Goal: Book appointment/travel/reservation

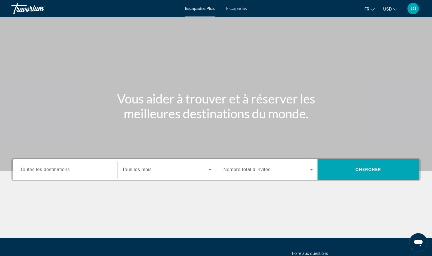
click at [100, 169] on input "Destination Toutes les destinations" at bounding box center [65, 170] width 90 height 7
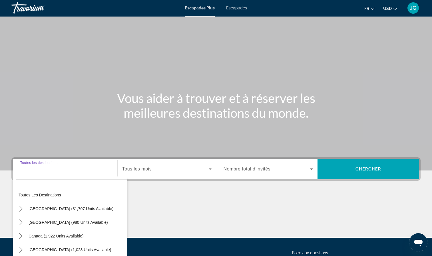
scroll to position [52, 0]
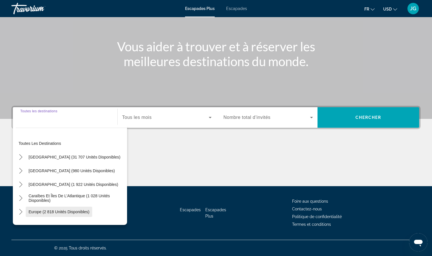
click at [46, 208] on span "Sélectionnez la destination : Europe (2 818 unités disponibles)" at bounding box center [59, 212] width 66 height 14
type input "**********"
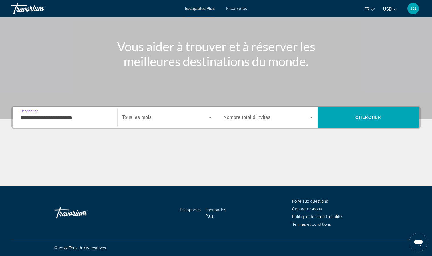
click at [189, 116] on span "Widget de recherche" at bounding box center [165, 117] width 86 height 7
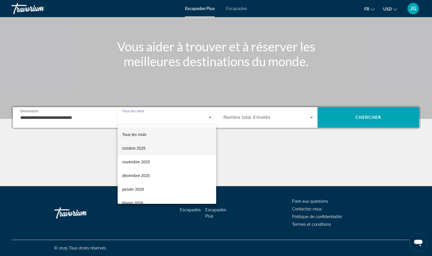
click at [165, 145] on mat-option "octobre 2025" at bounding box center [167, 148] width 98 height 14
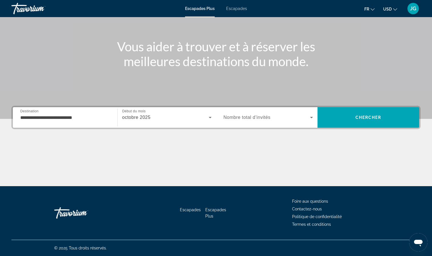
click at [296, 122] on div "Widget de recherche" at bounding box center [268, 118] width 90 height 16
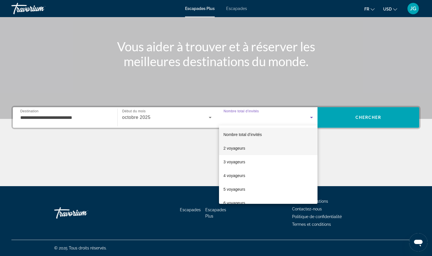
click at [280, 147] on mat-option "2 voyageurs" at bounding box center [268, 148] width 99 height 14
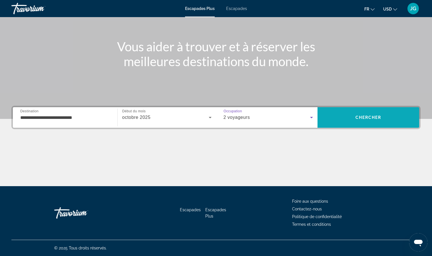
click at [347, 122] on span "Rechercher" at bounding box center [368, 118] width 102 height 14
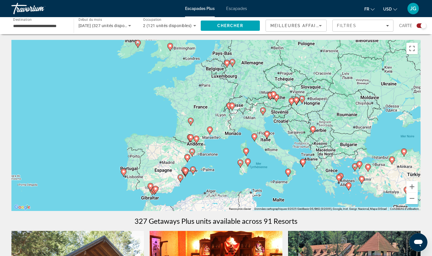
click at [124, 175] on icon "Contenu principal" at bounding box center [123, 172] width 5 height 7
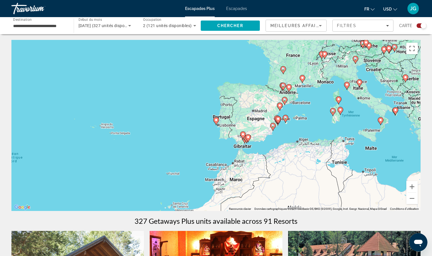
click at [216, 120] on image "Contenu principal" at bounding box center [215, 119] width 3 height 3
type input "**********"
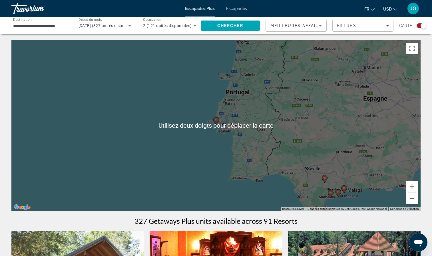
click at [235, 101] on div "Pour naviguer, appuyez sur les touches fléchées. Pour activer le glissement ave…" at bounding box center [215, 125] width 409 height 171
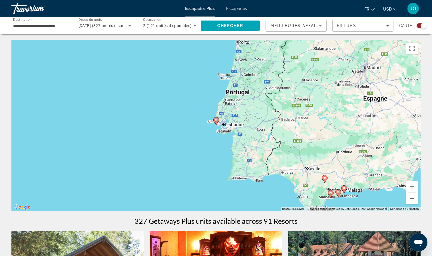
click at [218, 124] on gmp-advanced-marker "Contenu principal" at bounding box center [216, 121] width 6 height 9
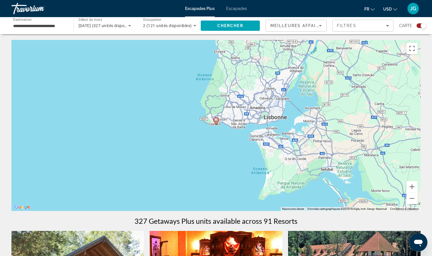
click at [216, 122] on icon "Contenu principal" at bounding box center [215, 121] width 5 height 7
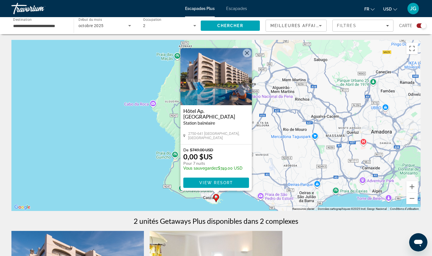
click at [231, 89] on img "Contenu principal" at bounding box center [215, 76] width 71 height 57
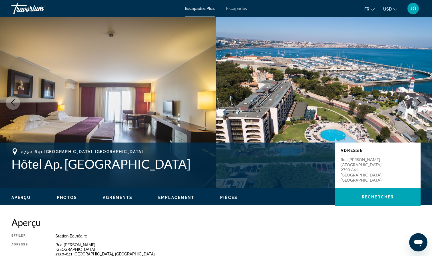
click at [71, 200] on span "Photos" at bounding box center [67, 197] width 21 height 5
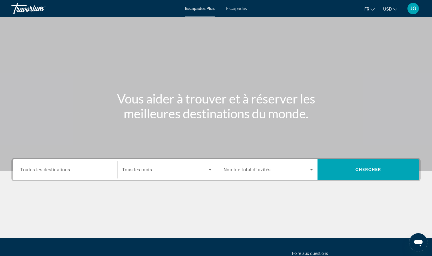
click at [79, 173] on input "Destination Toutes les destinations" at bounding box center [65, 170] width 90 height 7
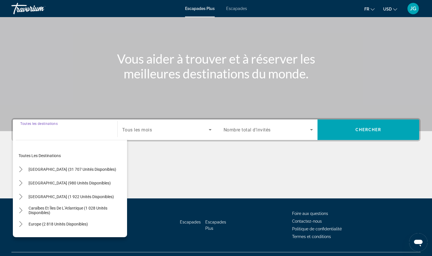
scroll to position [52, 0]
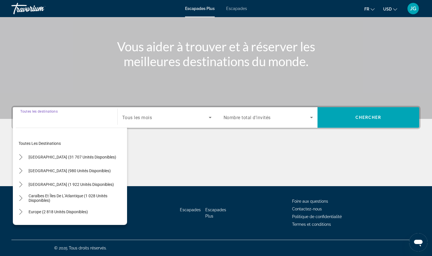
click at [202, 153] on div "Contenu principal" at bounding box center [215, 164] width 409 height 43
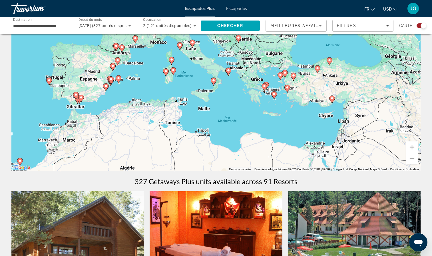
scroll to position [51, 0]
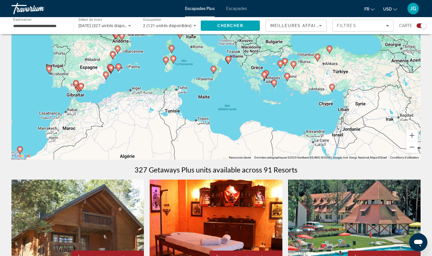
click at [297, 117] on div "Pour activer le glissement avec le clavier, appuyez sur Alt+Entrée. Une fois ce…" at bounding box center [215, 74] width 409 height 171
click at [298, 115] on div "Pour activer le glissement avec le clavier, appuyez sur Alt+Entrée. Une fois ce…" at bounding box center [215, 74] width 409 height 171
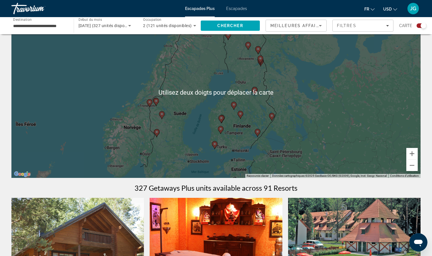
scroll to position [25, 0]
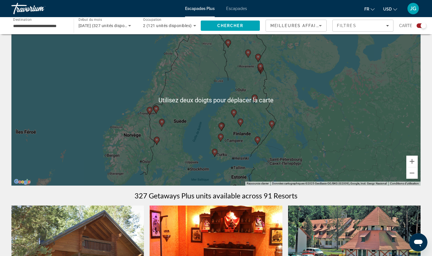
click at [303, 115] on div "Pour activer le glissement avec le clavier, appuyez sur Alt+Entrée. Une fois ce…" at bounding box center [215, 100] width 409 height 171
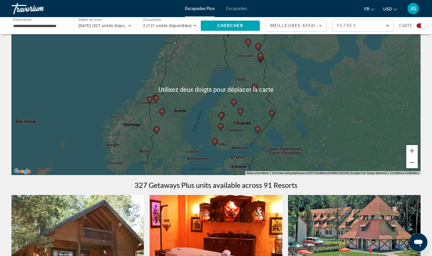
scroll to position [35, 0]
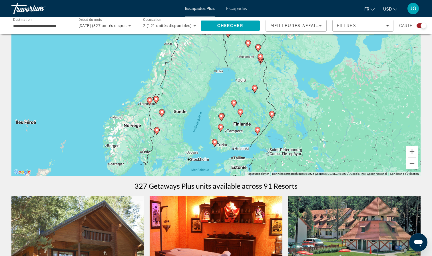
click at [339, 114] on div "Pour activer le glissement avec le clavier, appuyez sur Alt+Entrée. Une fois ce…" at bounding box center [215, 90] width 409 height 171
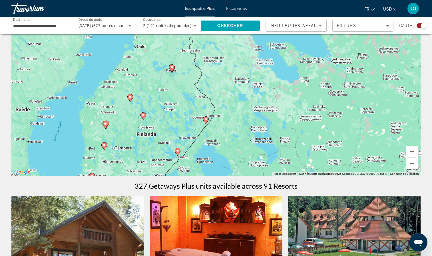
click at [331, 125] on div "Pour activer le glissement avec le clavier, appuyez sur Alt+Entrée. Une fois ce…" at bounding box center [215, 90] width 409 height 171
click at [330, 125] on div "Pour activer le glissement avec le clavier, appuyez sur Alt+Entrée. Une fois ce…" at bounding box center [215, 90] width 409 height 171
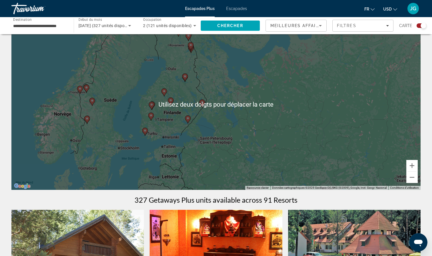
scroll to position [20, 0]
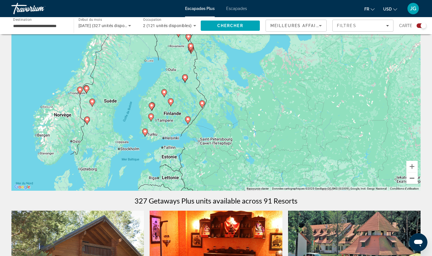
click at [416, 181] on button "Zoom arrière" at bounding box center [411, 178] width 11 height 11
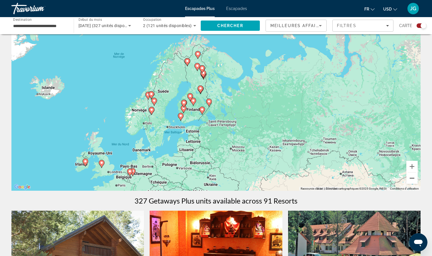
click at [411, 181] on button "Zoom arrière" at bounding box center [411, 178] width 11 height 11
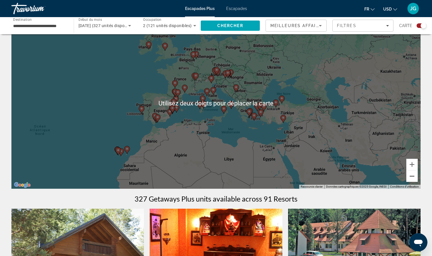
scroll to position [0, 0]
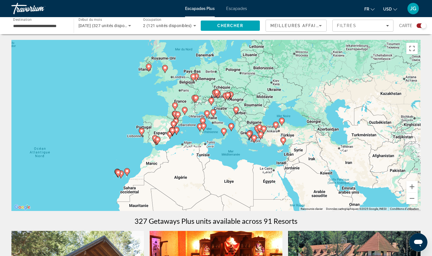
click at [274, 151] on div "Pour activer le glissement avec le clavier, appuyez sur Alt+Entrée. Une fois ce…" at bounding box center [215, 125] width 409 height 171
click at [276, 152] on div "Pour activer le glissement avec le clavier, appuyez sur Alt+Entrée. Une fois ce…" at bounding box center [215, 125] width 409 height 171
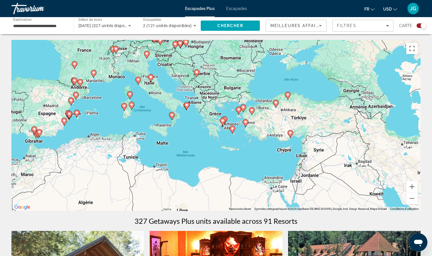
click at [230, 152] on div "Pour activer le glissement avec le clavier, appuyez sur Alt+Entrée. Une fois ce…" at bounding box center [215, 125] width 409 height 171
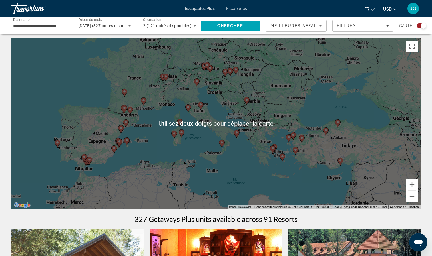
scroll to position [2, 0]
click at [168, 150] on div "Pour activer le glissement avec le clavier, appuyez sur Alt+Entrée. Une fois ce…" at bounding box center [215, 123] width 409 height 171
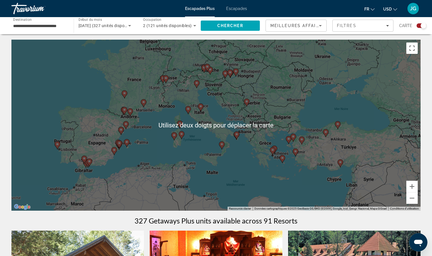
scroll to position [0, 0]
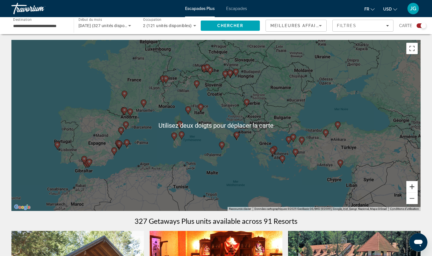
click at [415, 188] on button "Zoom avant" at bounding box center [411, 186] width 11 height 11
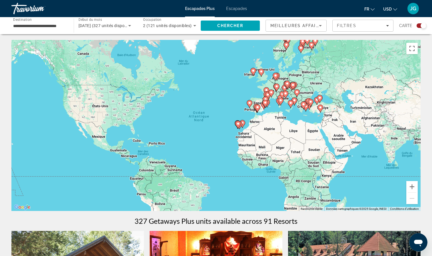
click at [258, 108] on image "Contenu principal" at bounding box center [257, 107] width 3 height 3
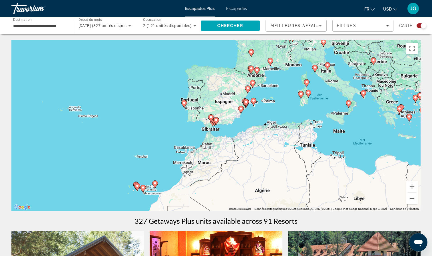
click at [217, 122] on icon "Contenu principal" at bounding box center [215, 121] width 5 height 7
type input "**********"
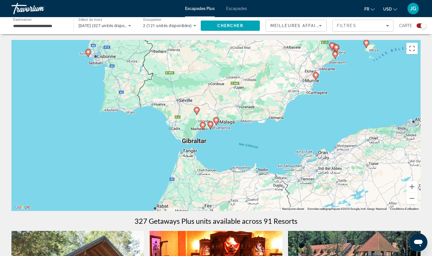
click at [215, 120] on image "Contenu principal" at bounding box center [215, 119] width 3 height 3
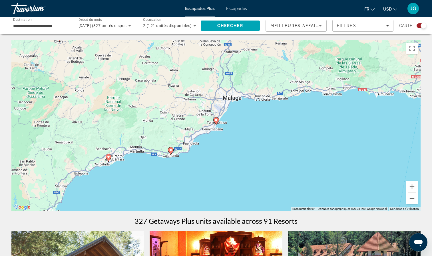
click at [217, 122] on icon "Contenu principal" at bounding box center [215, 121] width 5 height 7
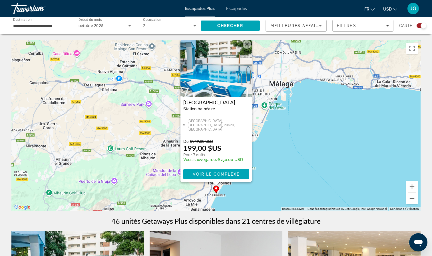
click at [270, 151] on div "Pour activer le glissement avec le clavier, appuyez sur Alt+Entrée. Une fois ce…" at bounding box center [215, 125] width 409 height 171
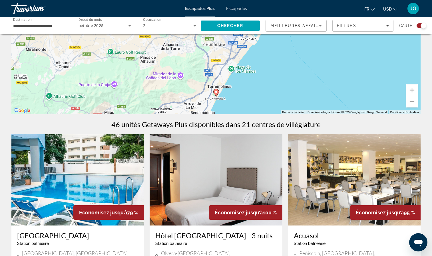
scroll to position [97, 0]
click at [411, 102] on button "Zoom arrière" at bounding box center [411, 101] width 11 height 11
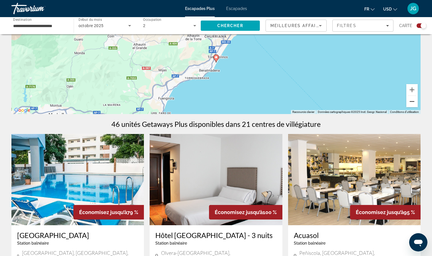
click at [408, 100] on button "Zoom arrière" at bounding box center [411, 101] width 11 height 11
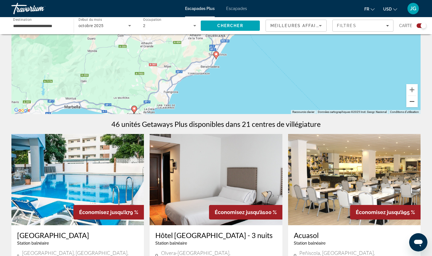
click at [408, 100] on button "Zoom arrière" at bounding box center [411, 101] width 11 height 11
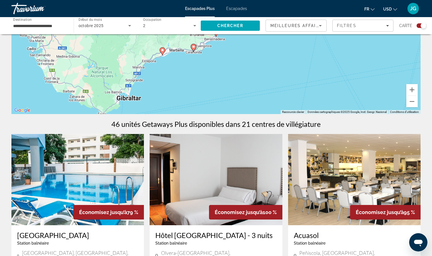
click at [165, 51] on icon "Contenu principal" at bounding box center [161, 51] width 5 height 7
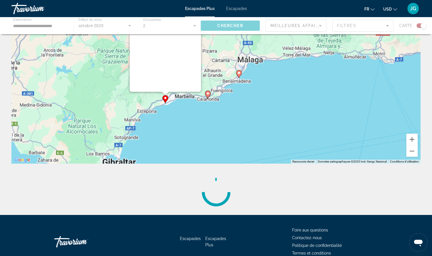
scroll to position [0, 0]
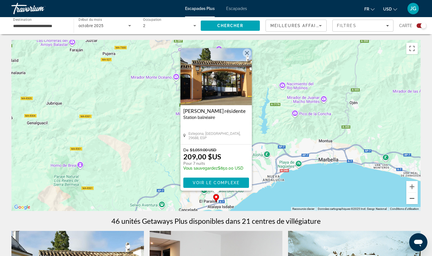
click at [413, 194] on button "Zoom arrière" at bounding box center [411, 198] width 11 height 11
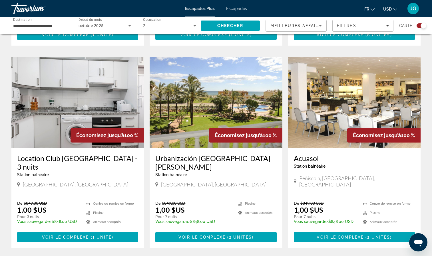
scroll to position [374, 0]
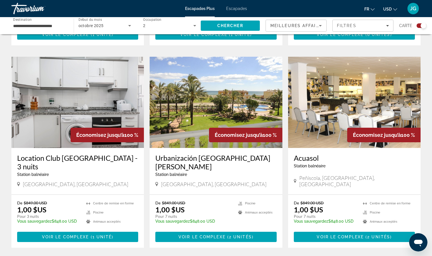
click at [82, 84] on img "Contenu principal" at bounding box center [77, 102] width 132 height 91
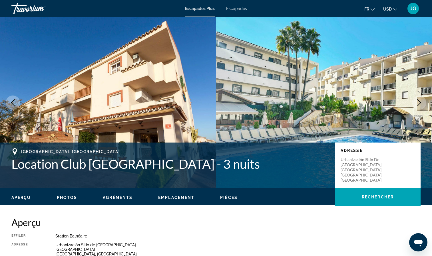
click at [416, 100] on icon "Image suivante" at bounding box center [418, 102] width 7 height 7
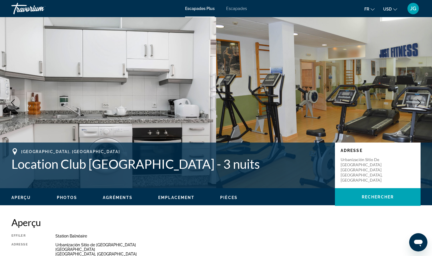
click at [416, 100] on icon "Image suivante" at bounding box center [418, 102] width 7 height 7
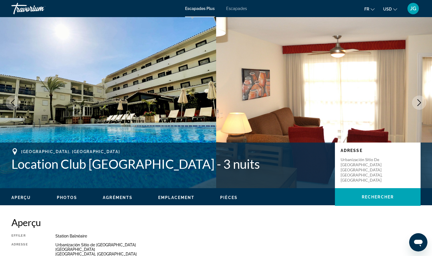
click at [416, 100] on icon "Image suivante" at bounding box center [418, 102] width 7 height 7
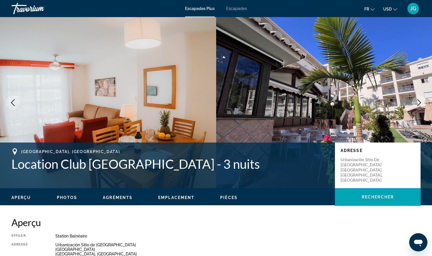
click at [66, 200] on span "Photos" at bounding box center [67, 197] width 21 height 5
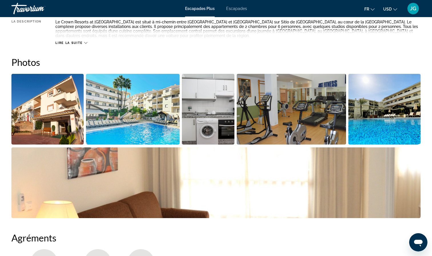
scroll to position [241, 0]
click at [239, 179] on img "Ouvrir le curseur d’image en plein écran" at bounding box center [215, 182] width 409 height 71
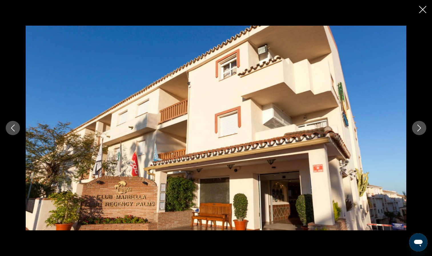
click at [420, 125] on icon "Image suivante" at bounding box center [418, 128] width 7 height 7
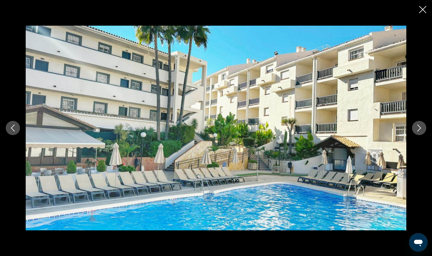
click at [421, 125] on icon "Image suivante" at bounding box center [418, 128] width 7 height 7
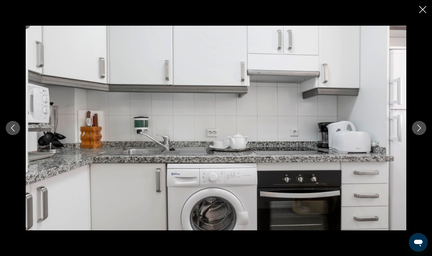
click at [421, 125] on icon "Image suivante" at bounding box center [418, 128] width 7 height 7
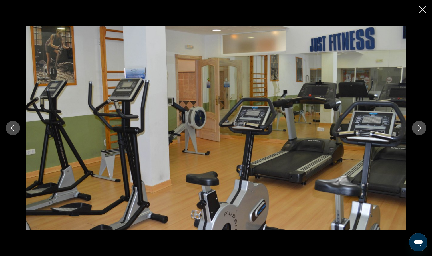
click at [421, 125] on icon "Image suivante" at bounding box center [418, 128] width 7 height 7
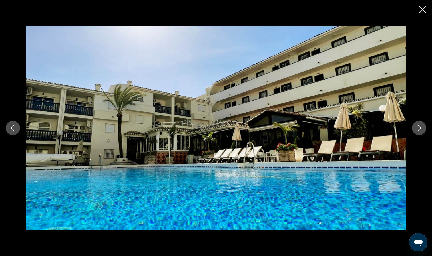
click at [421, 125] on icon "Image suivante" at bounding box center [418, 128] width 7 height 7
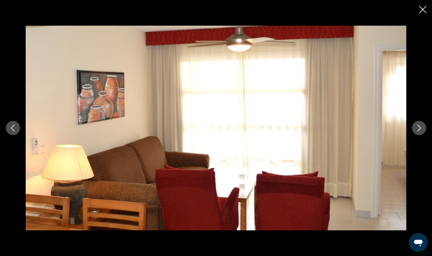
click at [421, 125] on icon "Image suivante" at bounding box center [418, 128] width 7 height 7
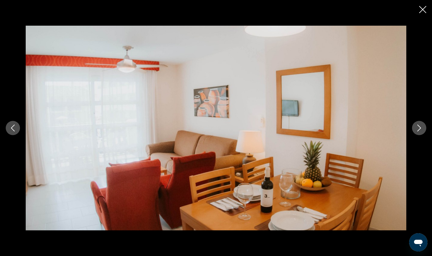
click at [421, 125] on icon "Image suivante" at bounding box center [418, 128] width 7 height 7
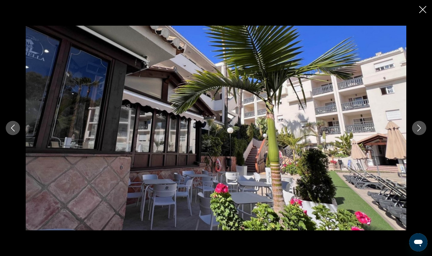
click at [421, 125] on icon "Image suivante" at bounding box center [418, 128] width 7 height 7
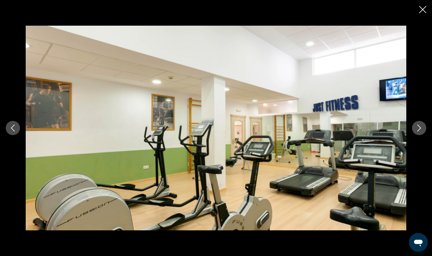
click at [421, 125] on icon "Image suivante" at bounding box center [418, 128] width 7 height 7
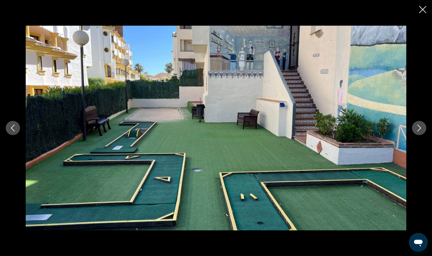
click at [421, 125] on icon "Image suivante" at bounding box center [418, 128] width 7 height 7
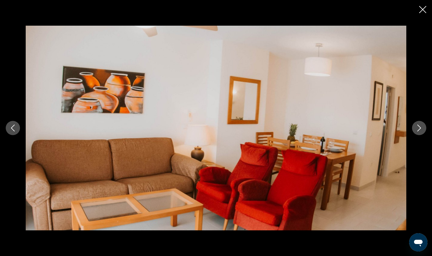
click at [421, 125] on icon "Image suivante" at bounding box center [418, 128] width 7 height 7
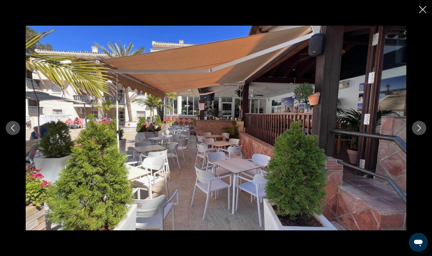
click at [421, 125] on icon "Image suivante" at bounding box center [418, 128] width 7 height 7
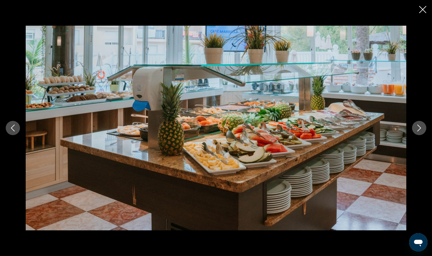
click at [421, 125] on icon "Image suivante" at bounding box center [418, 128] width 7 height 7
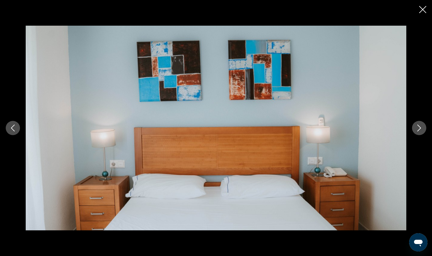
click at [421, 125] on icon "Image suivante" at bounding box center [418, 128] width 7 height 7
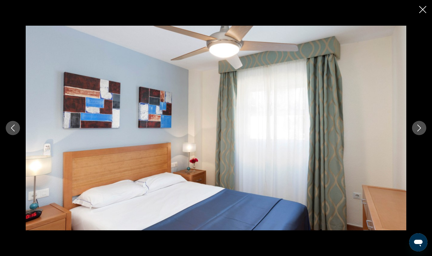
click at [421, 125] on icon "Image suivante" at bounding box center [418, 128] width 7 height 7
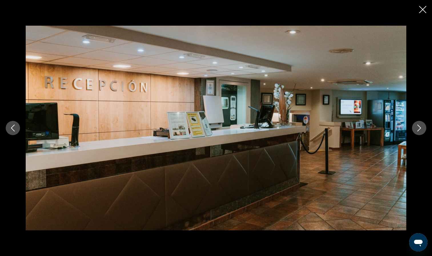
click at [417, 128] on icon "Image suivante" at bounding box center [418, 128] width 7 height 7
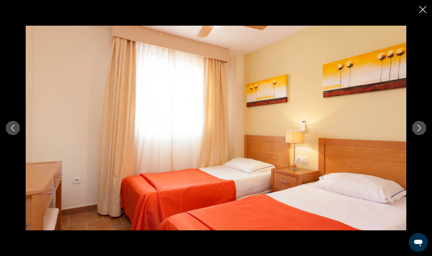
click at [417, 128] on icon "Image suivante" at bounding box center [418, 128] width 7 height 7
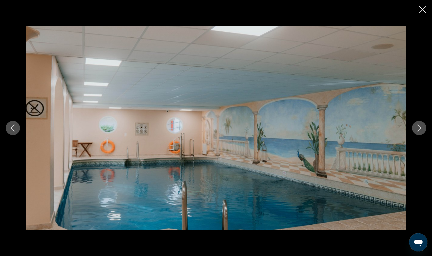
click at [417, 128] on icon "Image suivante" at bounding box center [418, 128] width 7 height 7
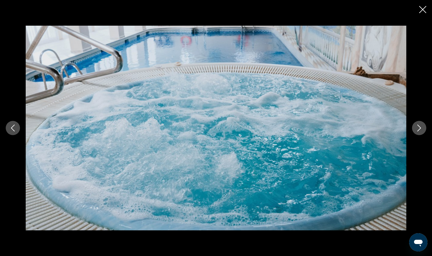
click at [417, 128] on icon "Image suivante" at bounding box center [418, 128] width 7 height 7
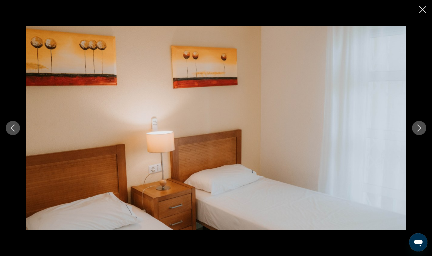
click at [417, 128] on icon "Image suivante" at bounding box center [418, 128] width 7 height 7
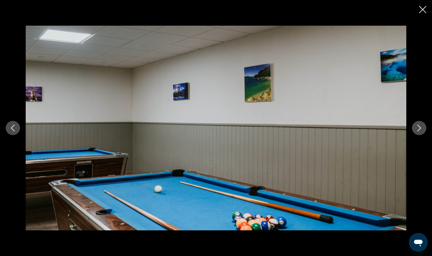
click at [417, 128] on icon "Image suivante" at bounding box center [418, 128] width 7 height 7
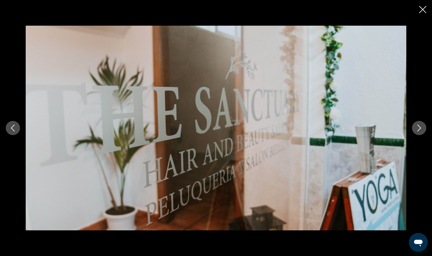
click at [423, 10] on icon "Fermer le diaporama" at bounding box center [422, 9] width 7 height 7
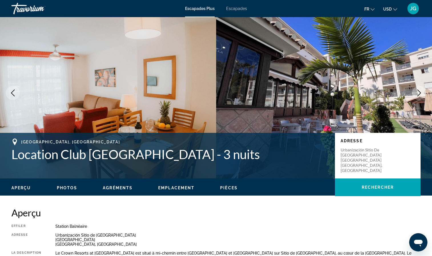
scroll to position [0, 0]
